Goal: Find specific page/section: Find specific page/section

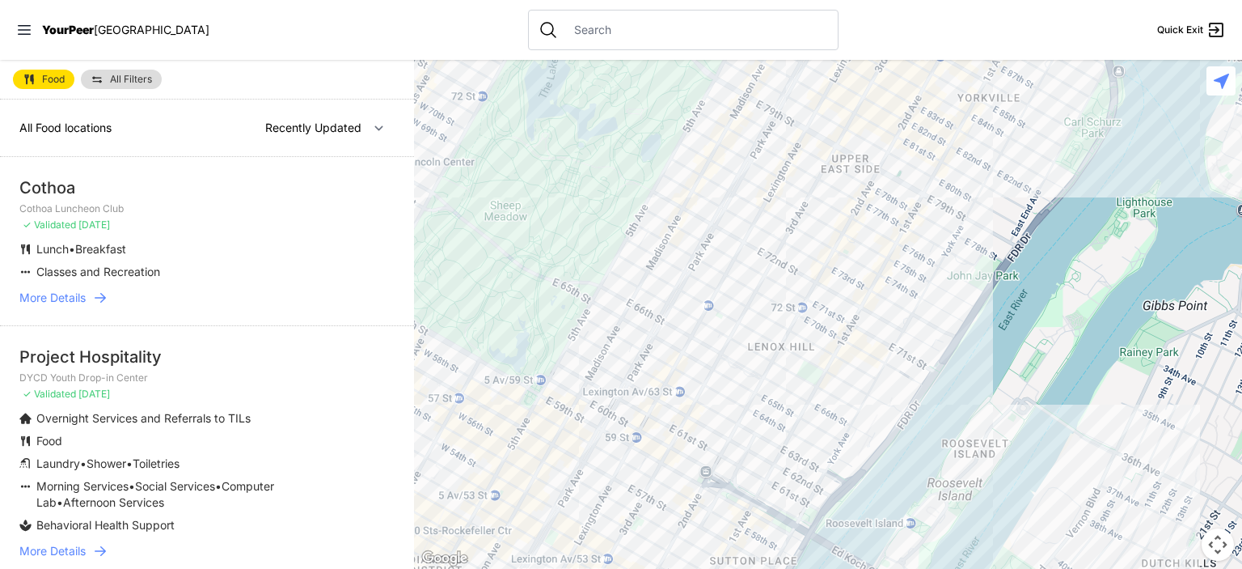
select select "nearby"
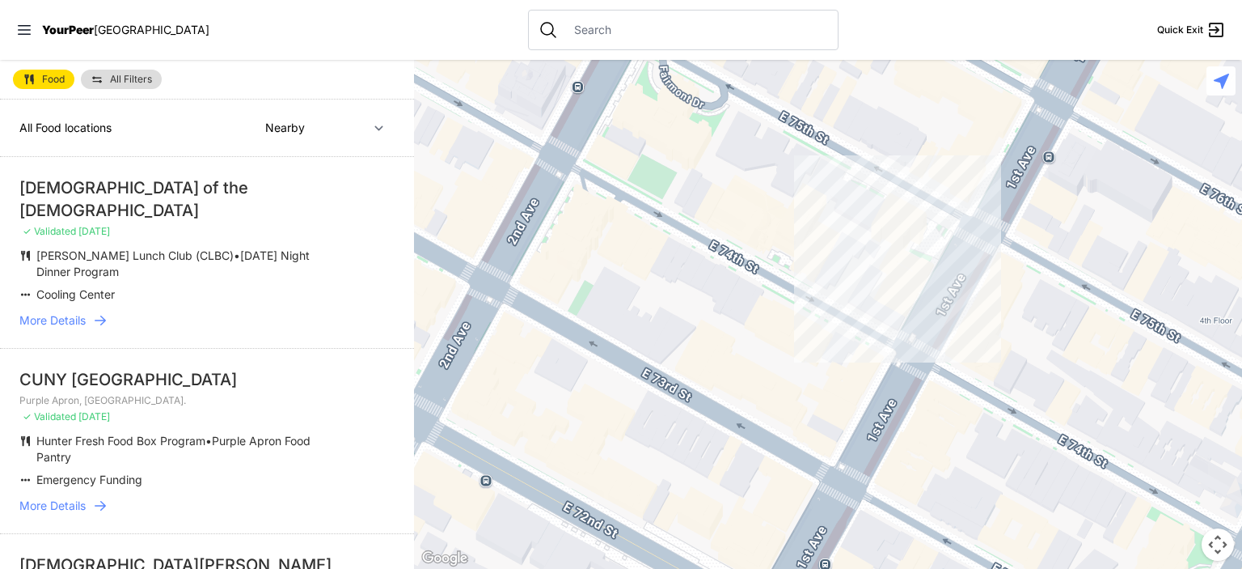
drag, startPoint x: 929, startPoint y: 302, endPoint x: 873, endPoint y: 248, distance: 77.8
click at [873, 248] on div at bounding box center [828, 314] width 828 height 509
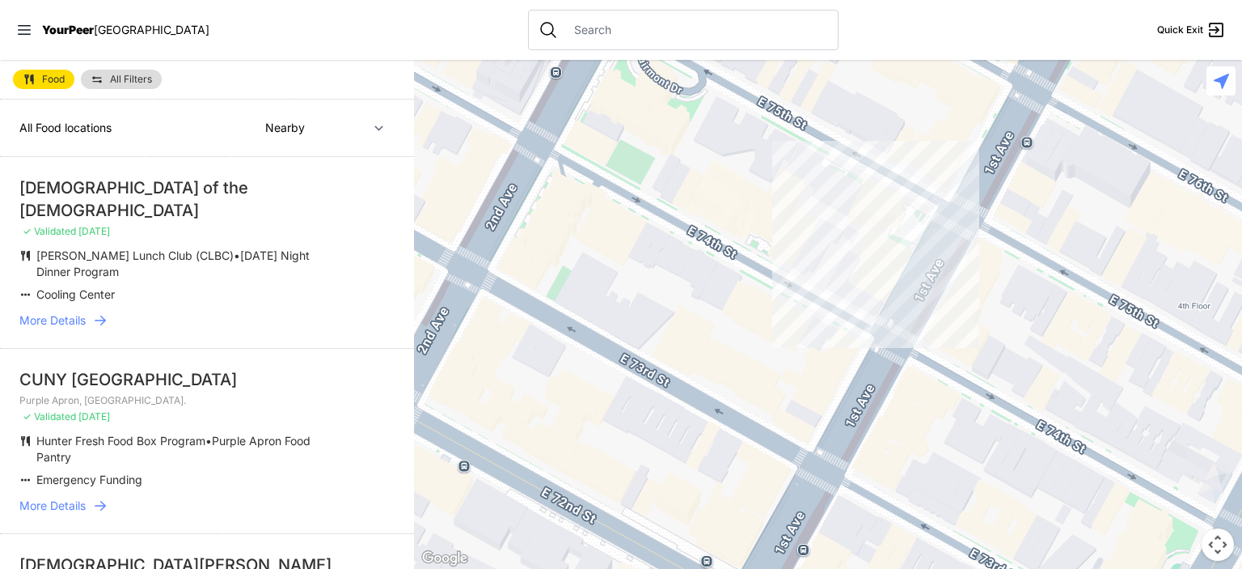
click at [821, 266] on div at bounding box center [828, 314] width 828 height 509
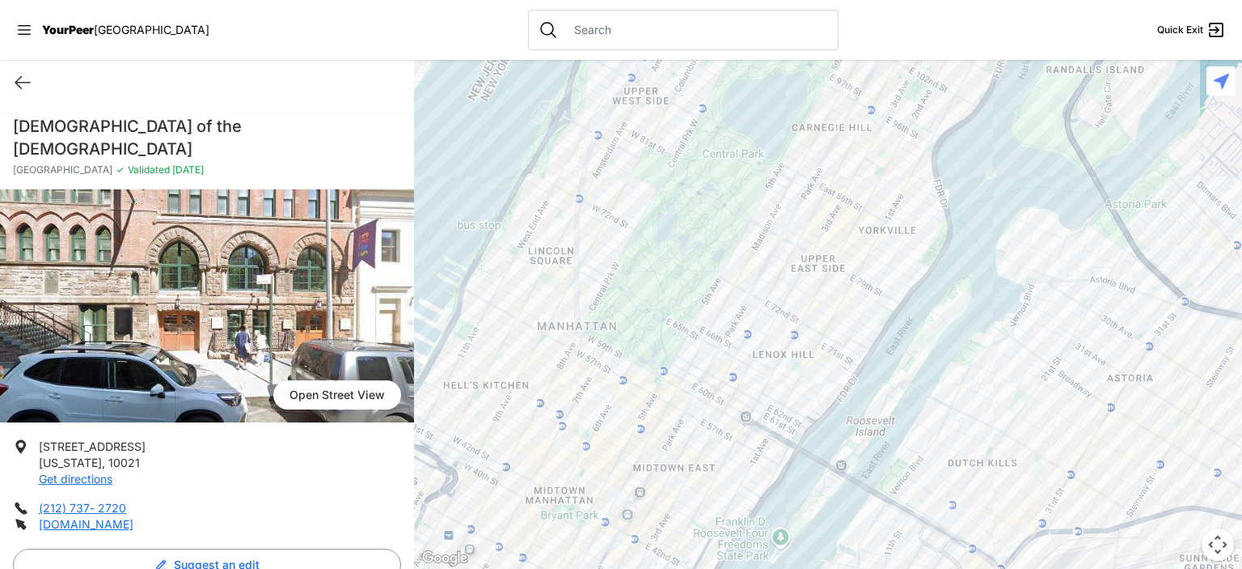
click at [32, 83] on div "Quick Exit" at bounding box center [207, 82] width 414 height 45
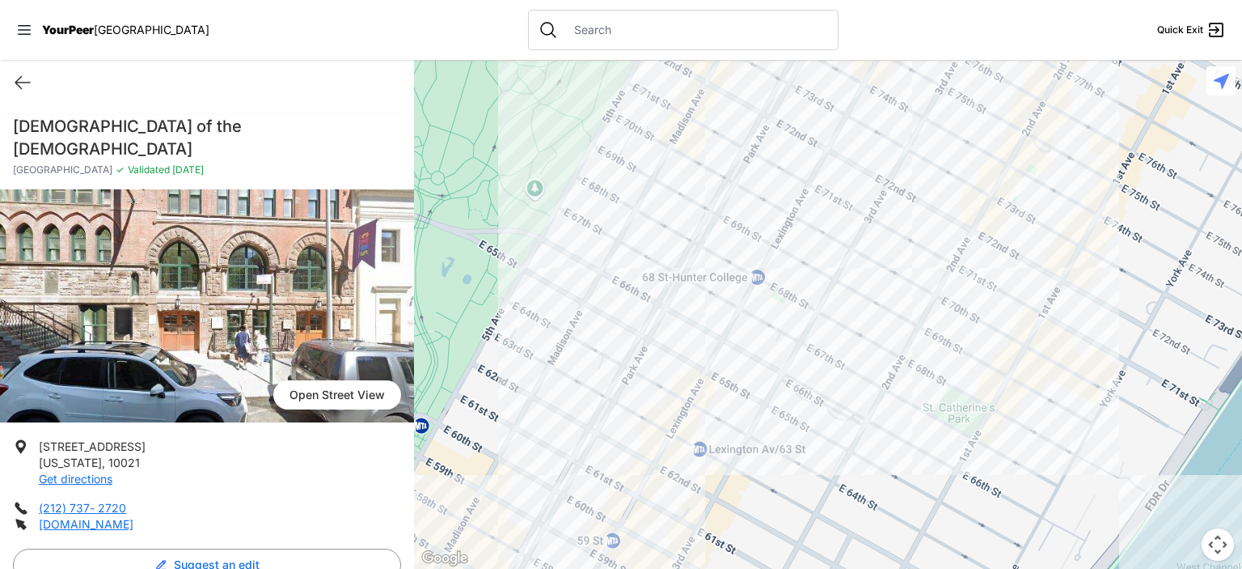
drag, startPoint x: 758, startPoint y: 201, endPoint x: 756, endPoint y: 256, distance: 55.8
click at [756, 256] on div at bounding box center [828, 314] width 828 height 509
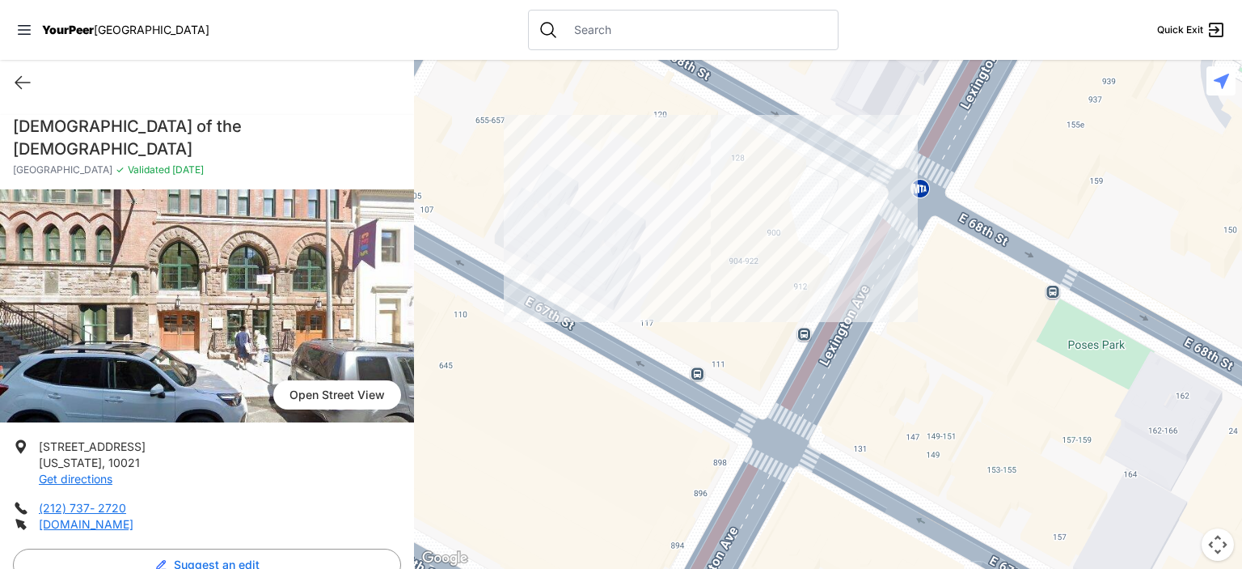
click at [714, 285] on div at bounding box center [828, 314] width 828 height 509
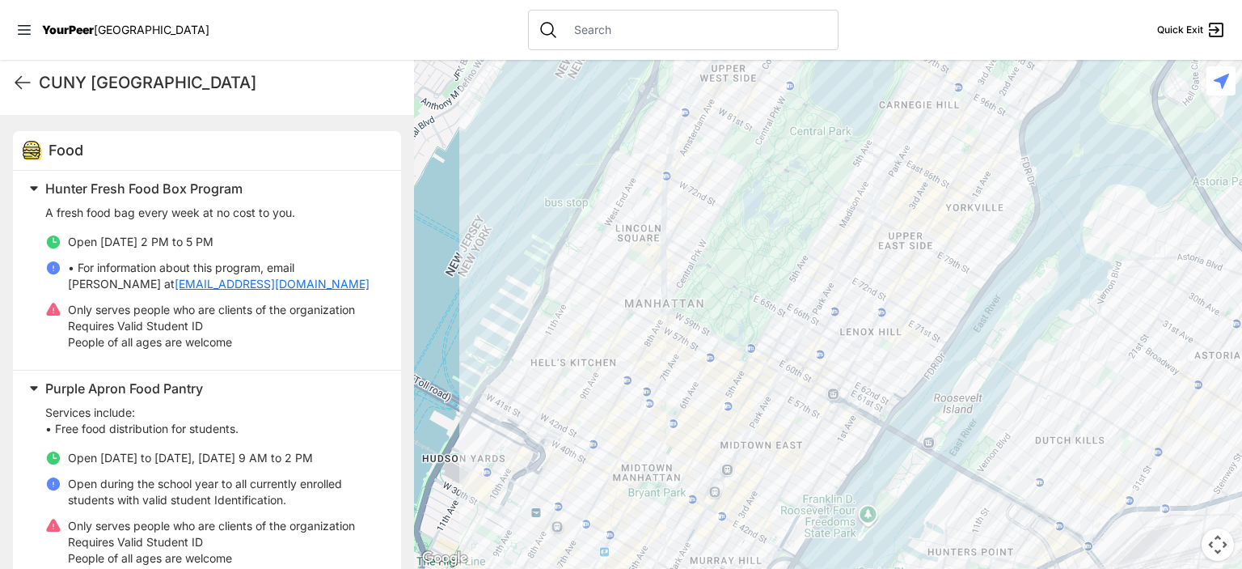
scroll to position [485, 0]
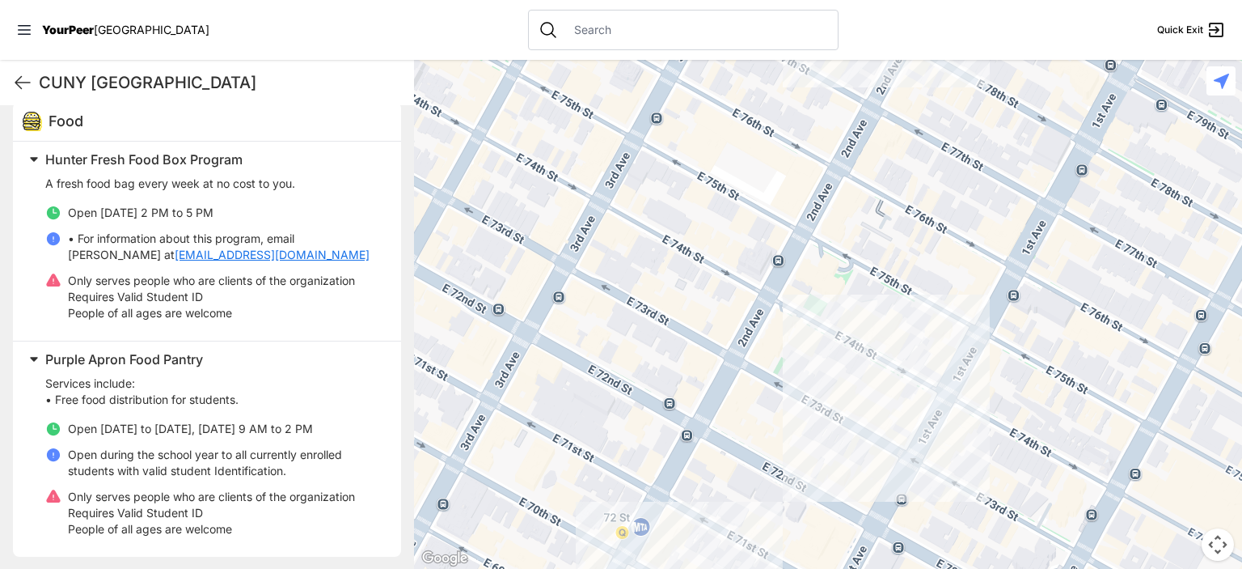
click at [910, 342] on div at bounding box center [828, 314] width 828 height 509
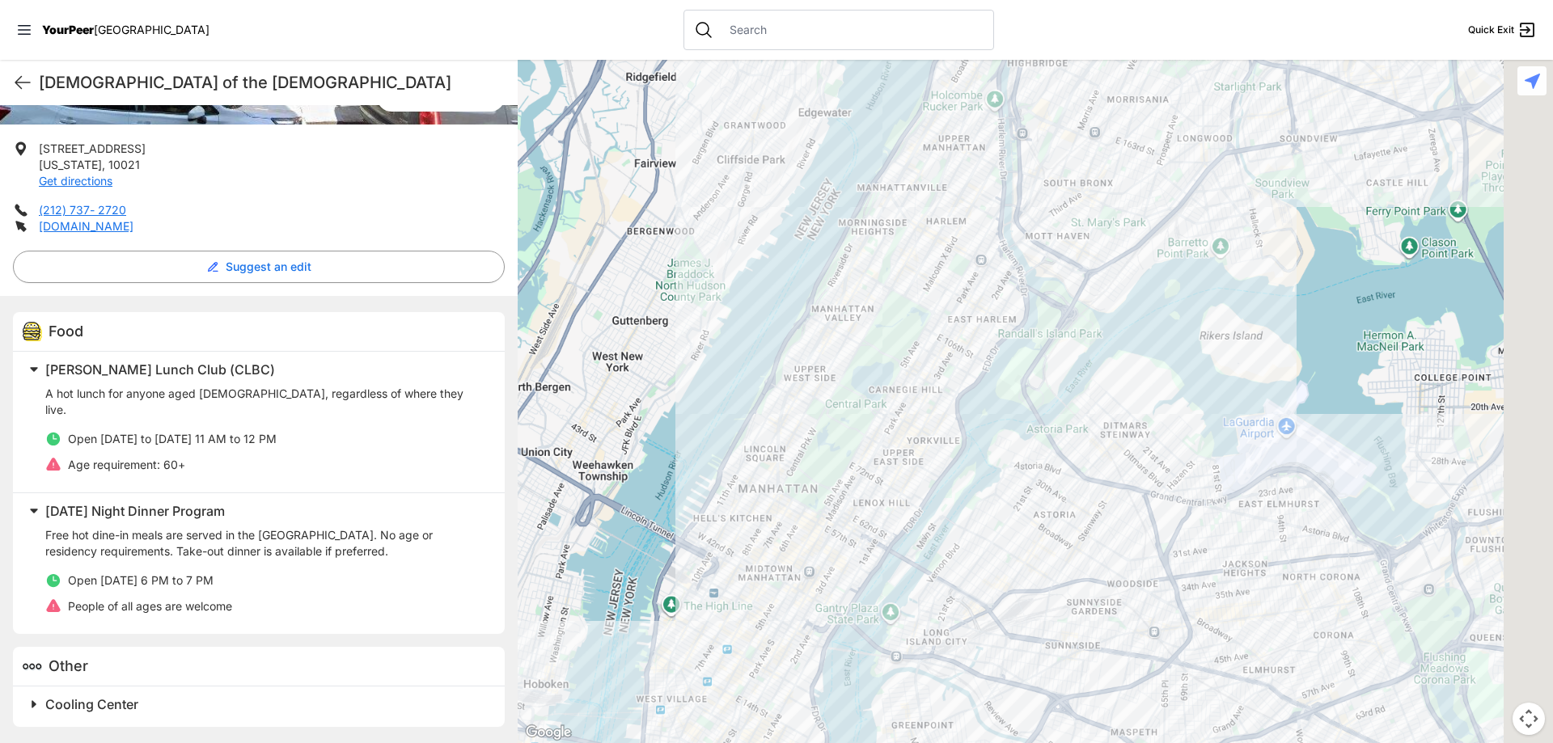
scroll to position [259, 0]
